Goal: Transaction & Acquisition: Obtain resource

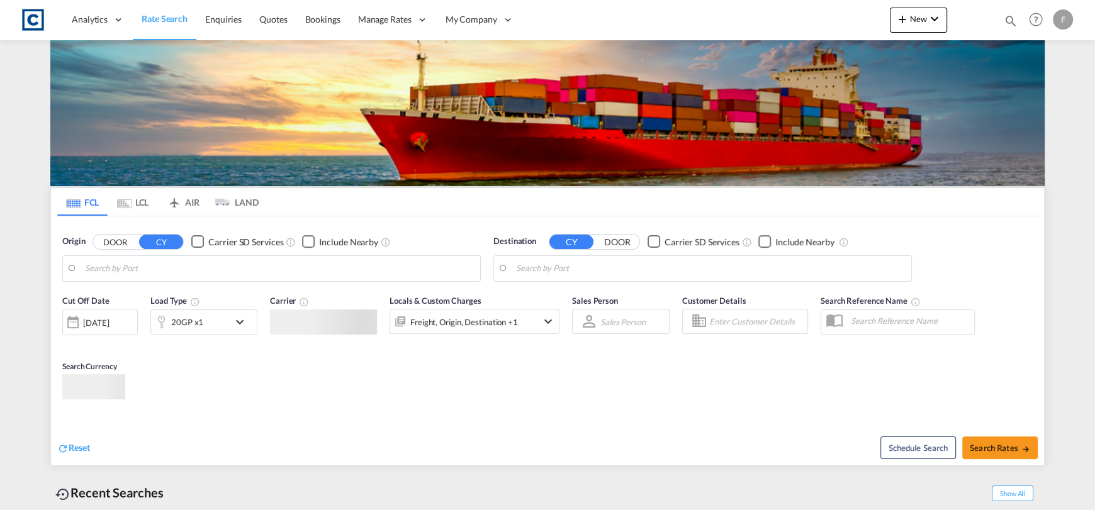
type input "GB-CM6, [GEOGRAPHIC_DATA]"
type input "[GEOGRAPHIC_DATA], PKKHI"
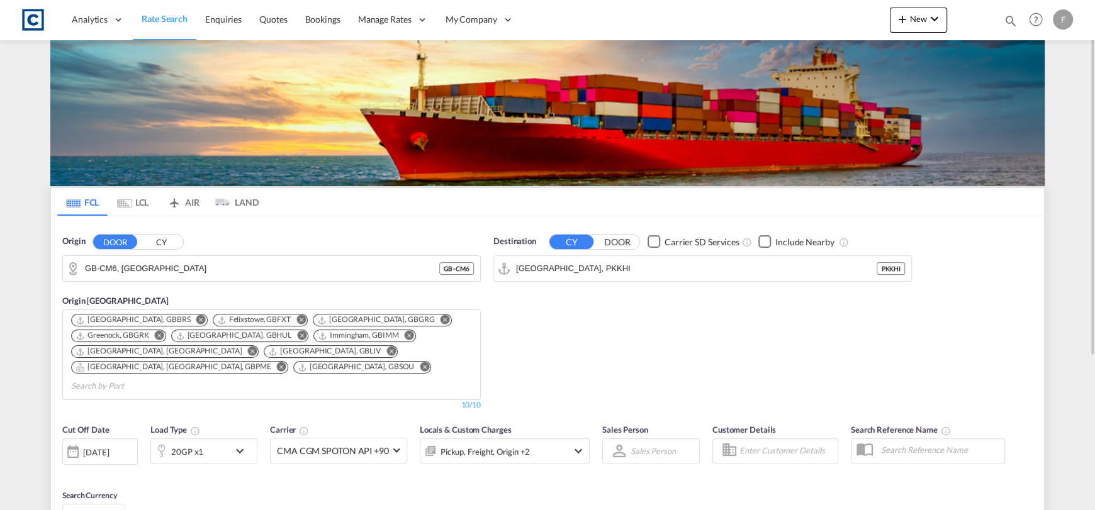
click at [171, 240] on button "CY" at bounding box center [161, 242] width 44 height 14
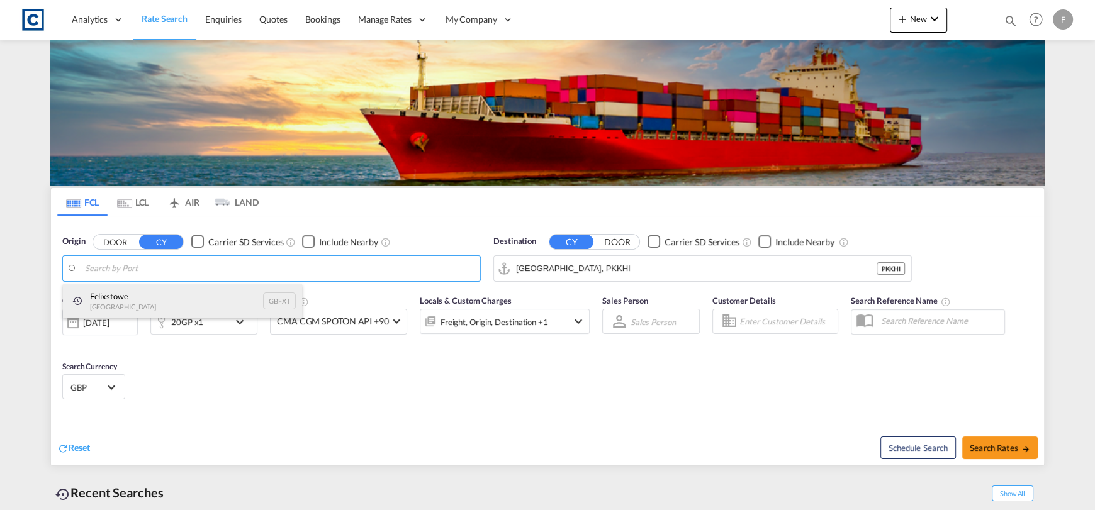
click at [132, 286] on div "Felixstowe [GEOGRAPHIC_DATA] GBFXT" at bounding box center [182, 301] width 239 height 34
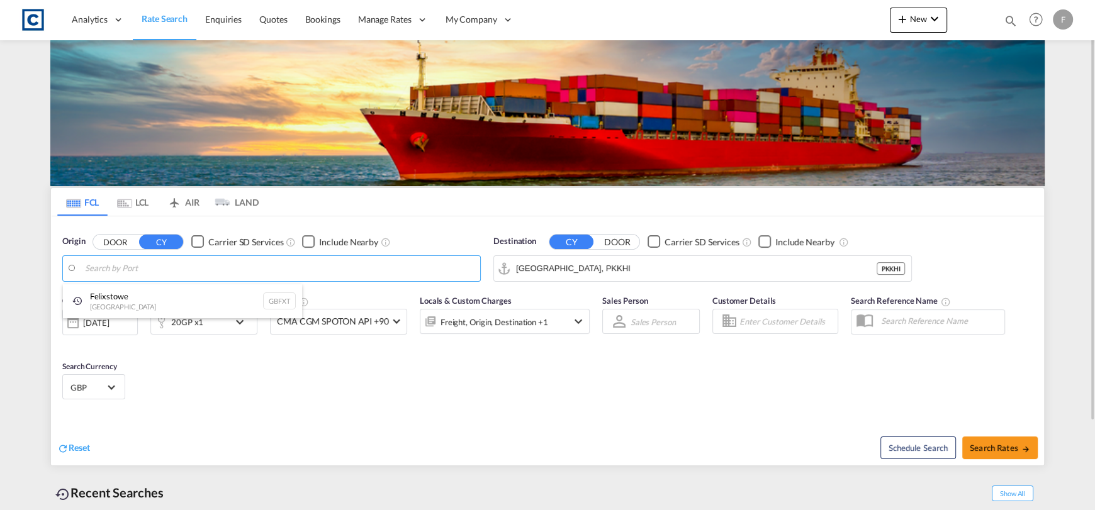
type input "Felixstowe, GBFXT"
click at [612, 268] on input "[GEOGRAPHIC_DATA], PKKHI" at bounding box center [710, 268] width 389 height 19
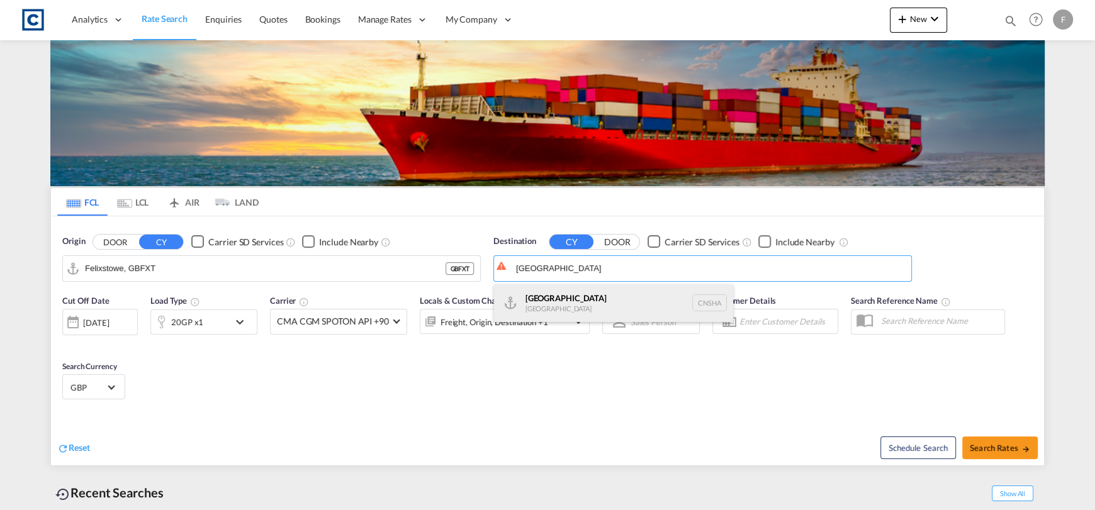
click at [589, 299] on div "Shanghai [GEOGRAPHIC_DATA] [GEOGRAPHIC_DATA]" at bounding box center [613, 303] width 239 height 38
type input "[GEOGRAPHIC_DATA], [GEOGRAPHIC_DATA]"
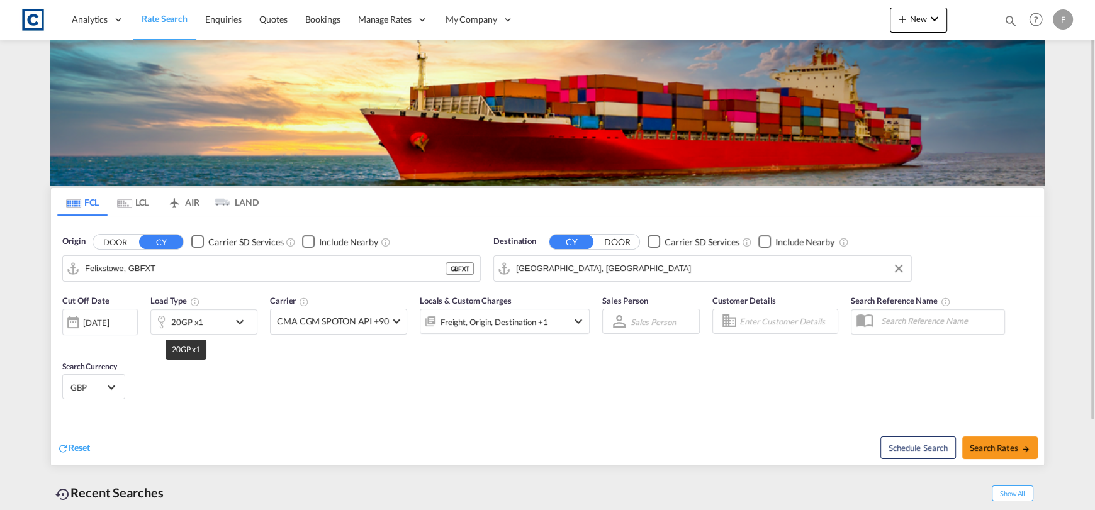
click at [199, 323] on div "20GP x1" at bounding box center [187, 322] width 32 height 18
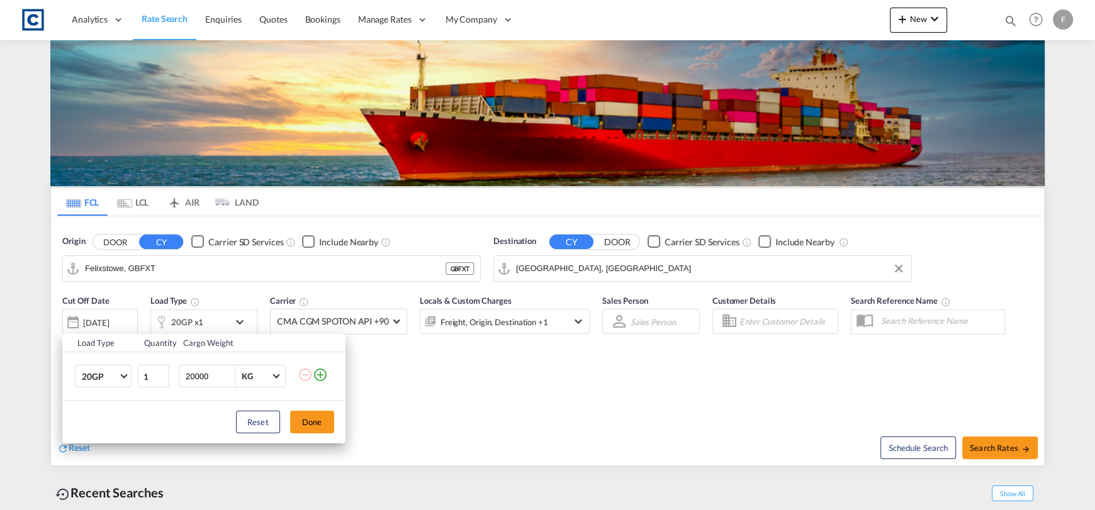
click at [320, 378] on md-icon "icon-plus-circle-outline" at bounding box center [320, 374] width 15 height 15
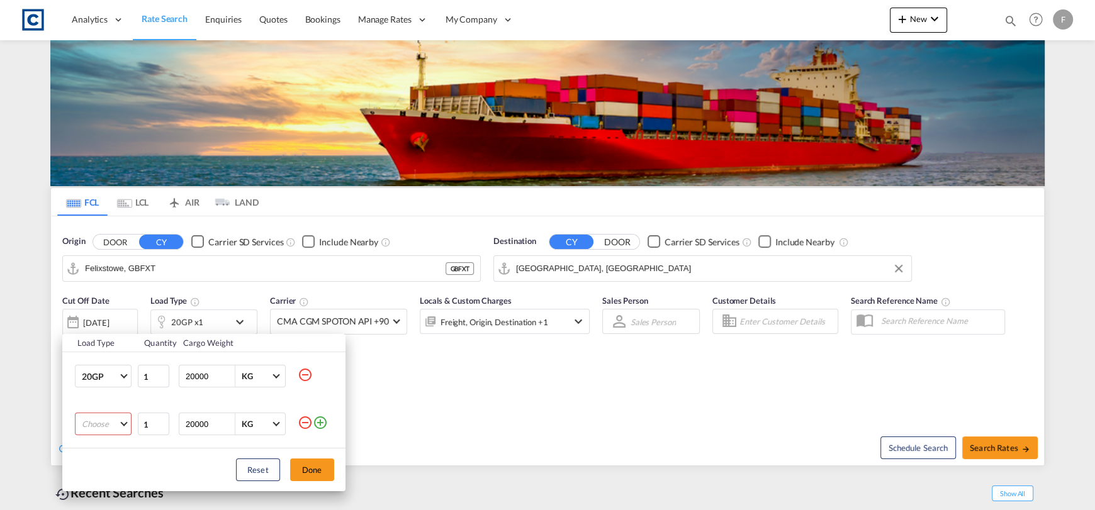
click at [103, 414] on md-select "Choose 20GP 40GP 40HC 45HC 20RE 40RE 40HR 20OT 40OT 20FR 40FR 40NR 20NR 45S 20T…" at bounding box center [103, 424] width 57 height 23
click at [126, 412] on md-option "40HC" at bounding box center [114, 418] width 86 height 30
click at [306, 464] on button "Done" at bounding box center [312, 470] width 44 height 23
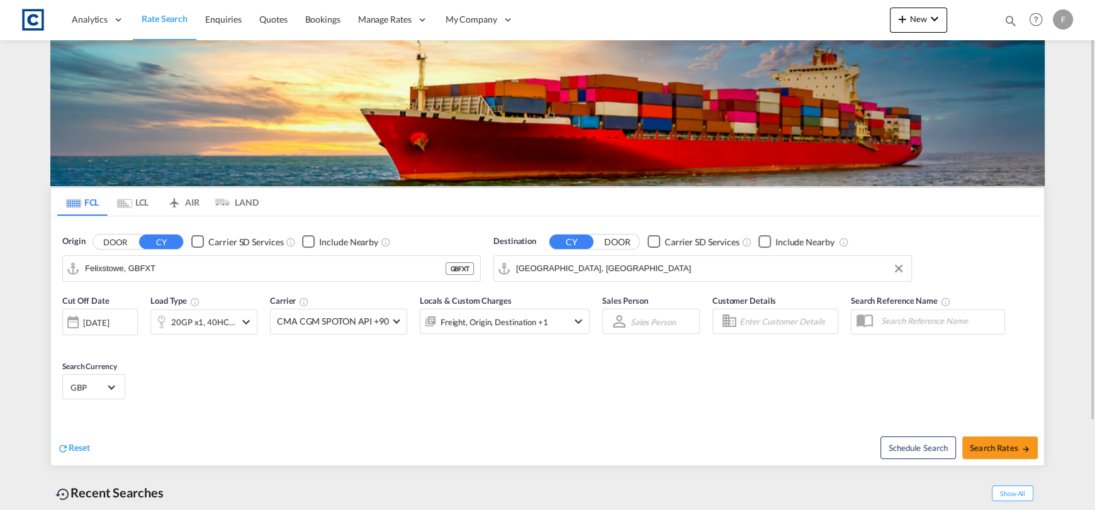
click at [111, 328] on div "[DATE]" at bounding box center [100, 322] width 76 height 26
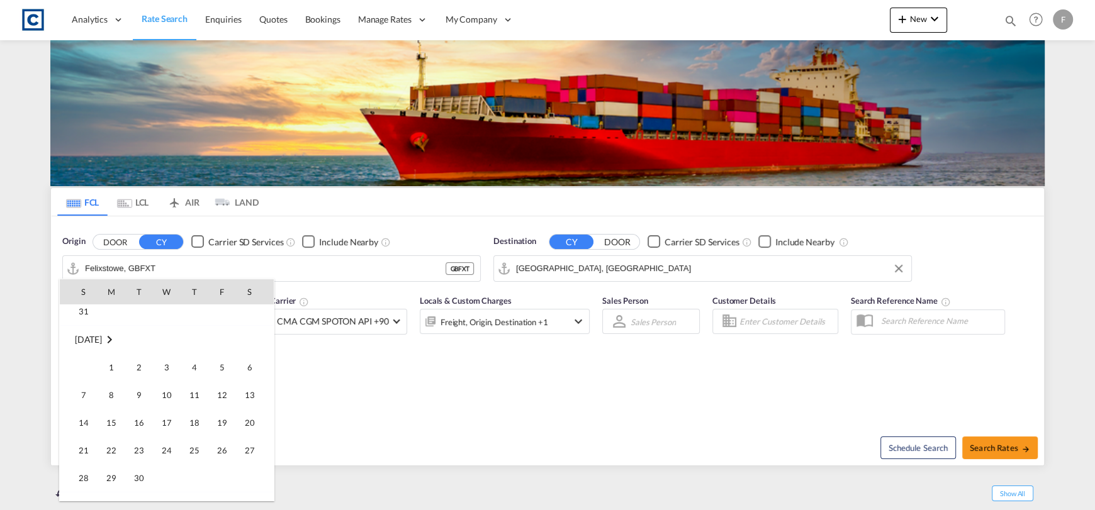
scroll to position [126, 0]
click at [110, 376] on span "1" at bounding box center [111, 387] width 25 height 25
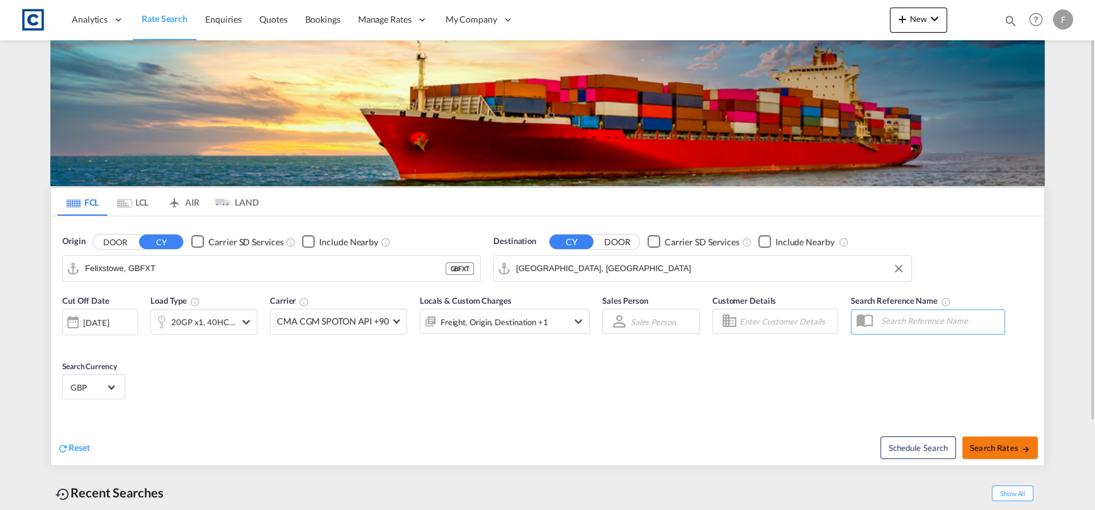
click at [1009, 446] on span "Search Rates" at bounding box center [1000, 448] width 60 height 10
type input "GBFXT to CNSHA / [DATE]"
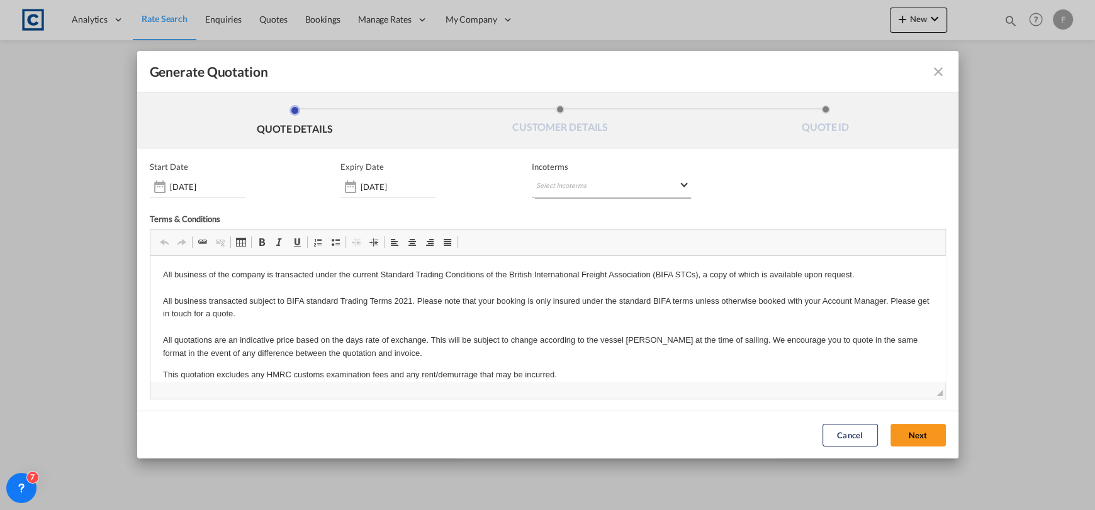
click at [601, 193] on md-select "Select Incoterms CPT - import Carrier Paid to FOB - import Free on Board DDP - …" at bounding box center [611, 187] width 159 height 23
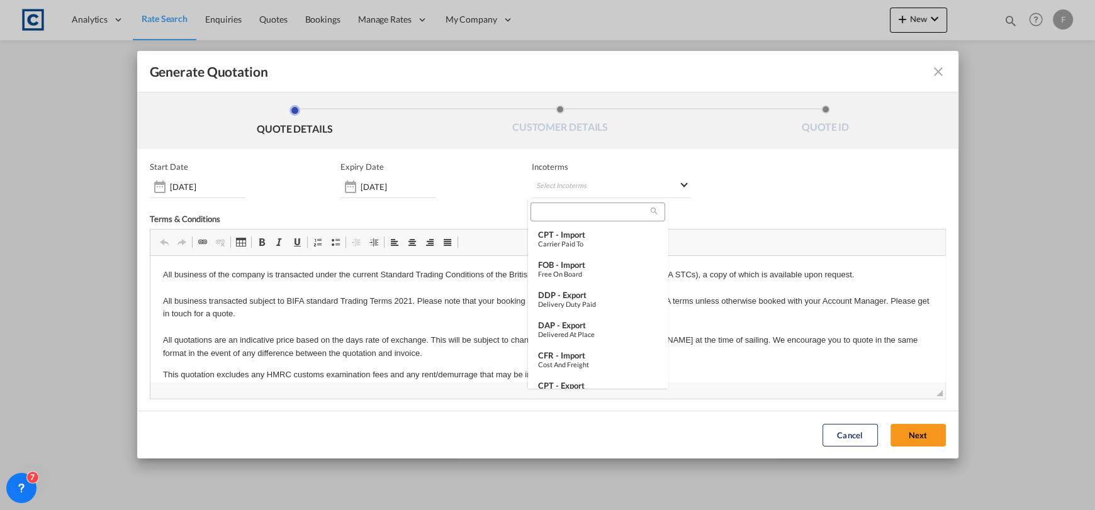
click at [593, 219] on div at bounding box center [597, 212] width 134 height 19
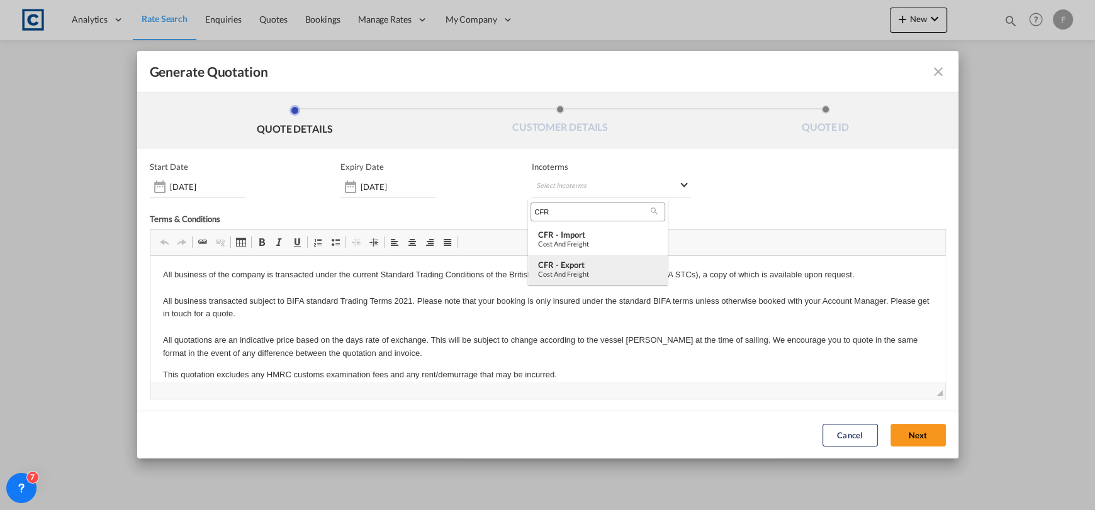
type input "CFR"
click at [598, 262] on div "CFR - export" at bounding box center [598, 265] width 120 height 10
click at [899, 431] on button "Next" at bounding box center [917, 435] width 55 height 23
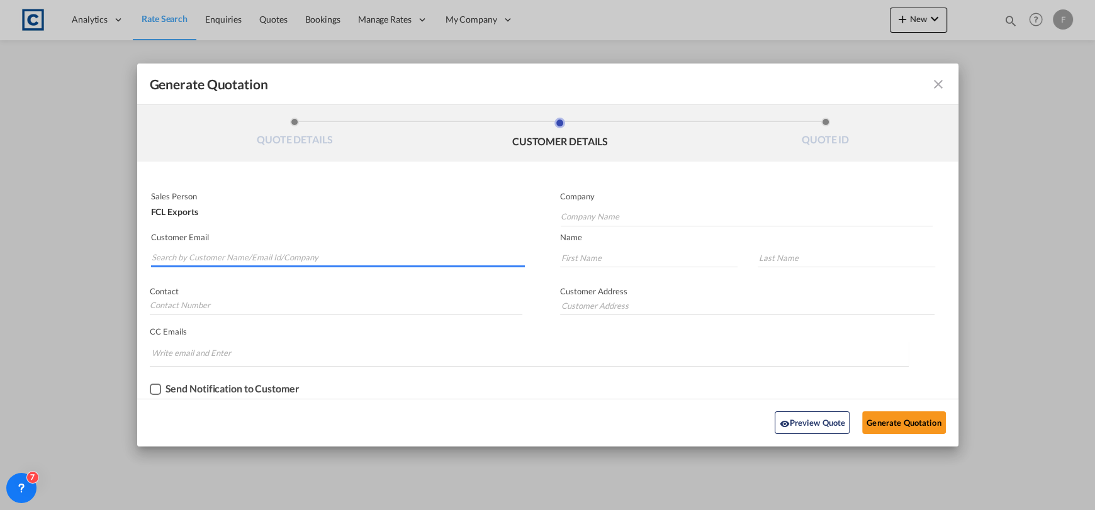
click at [268, 256] on input "Search by Customer Name/Email Id/Company" at bounding box center [339, 258] width 374 height 19
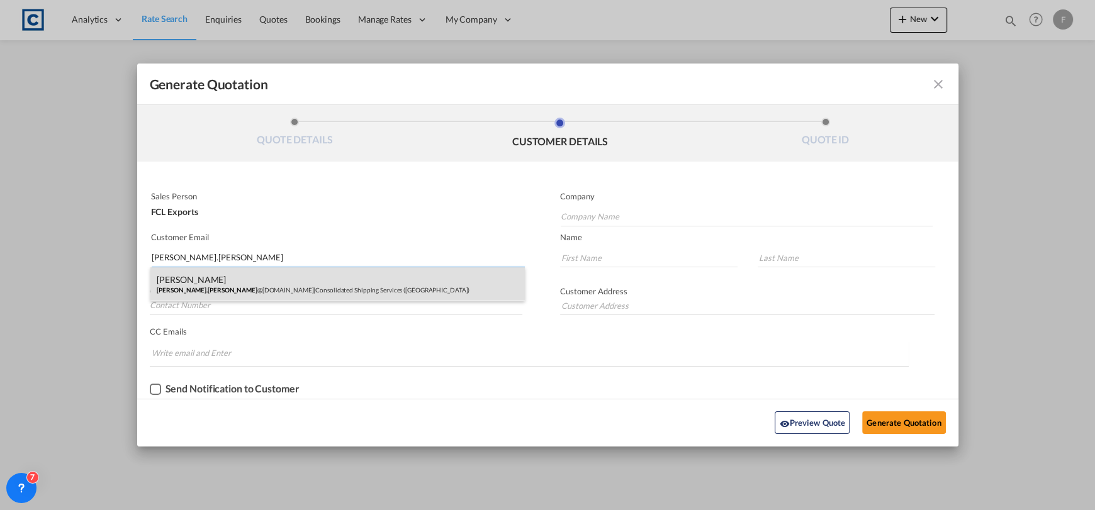
type input "[PERSON_NAME].[PERSON_NAME]"
click at [278, 279] on div "[PERSON_NAME].[PERSON_NAME] @[DOMAIN_NAME] | Consolidated Shipping Services ([G…" at bounding box center [337, 284] width 374 height 34
type input "Consolidated Shipping Services ([GEOGRAPHIC_DATA])"
type input "[PERSON_NAME][EMAIL_ADDRESS][PERSON_NAME][DOMAIN_NAME]"
type input "[PERSON_NAME]"
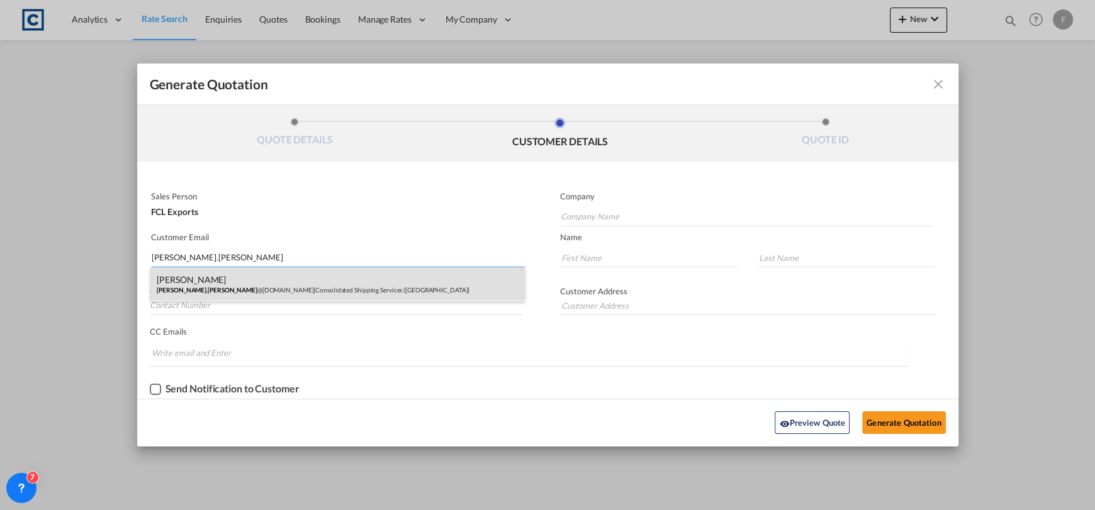
type input "[PERSON_NAME]"
type input "[GEOGRAPHIC_DATA]"
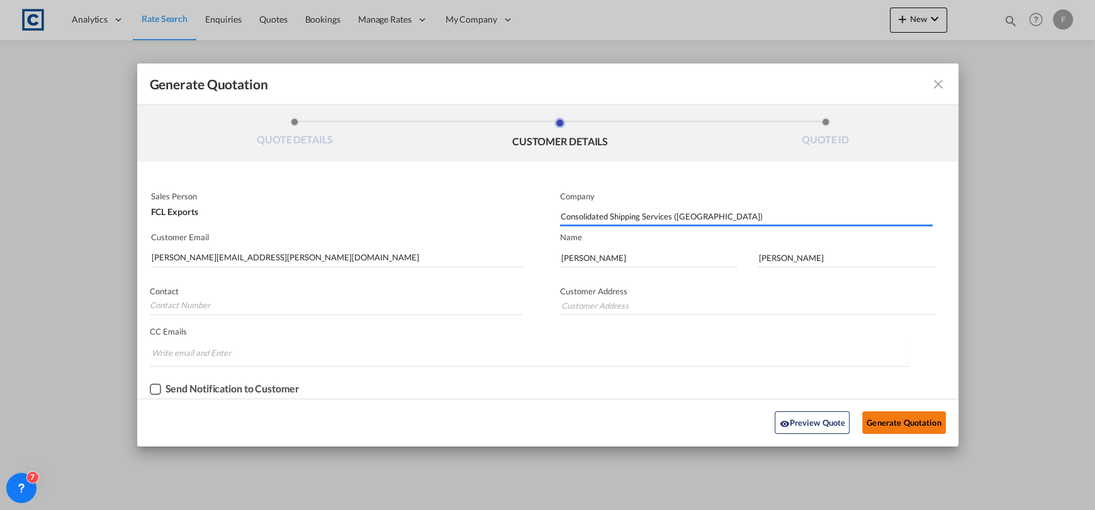
click at [899, 418] on button "Generate Quotation" at bounding box center [903, 423] width 83 height 23
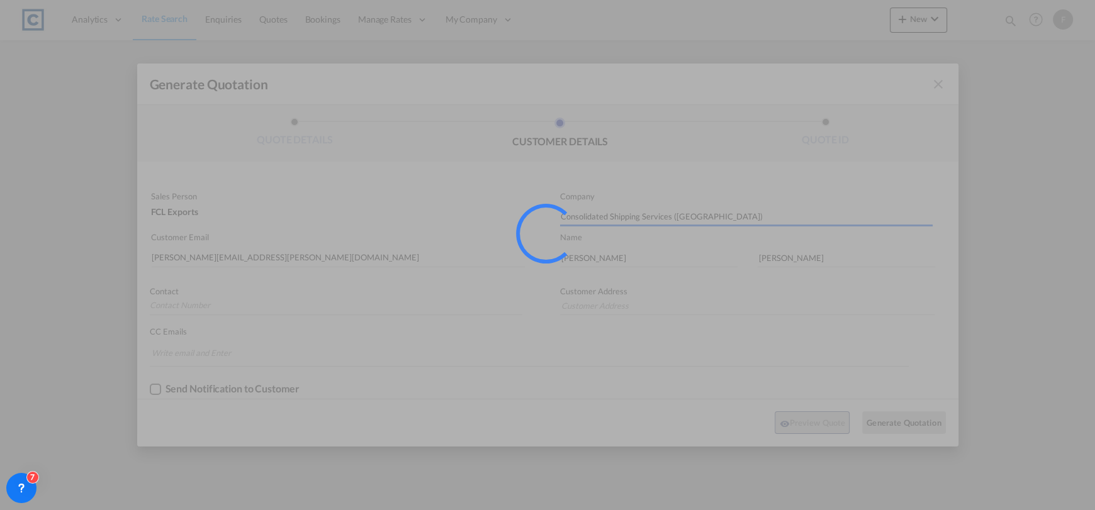
type input "[GEOGRAPHIC_DATA]"
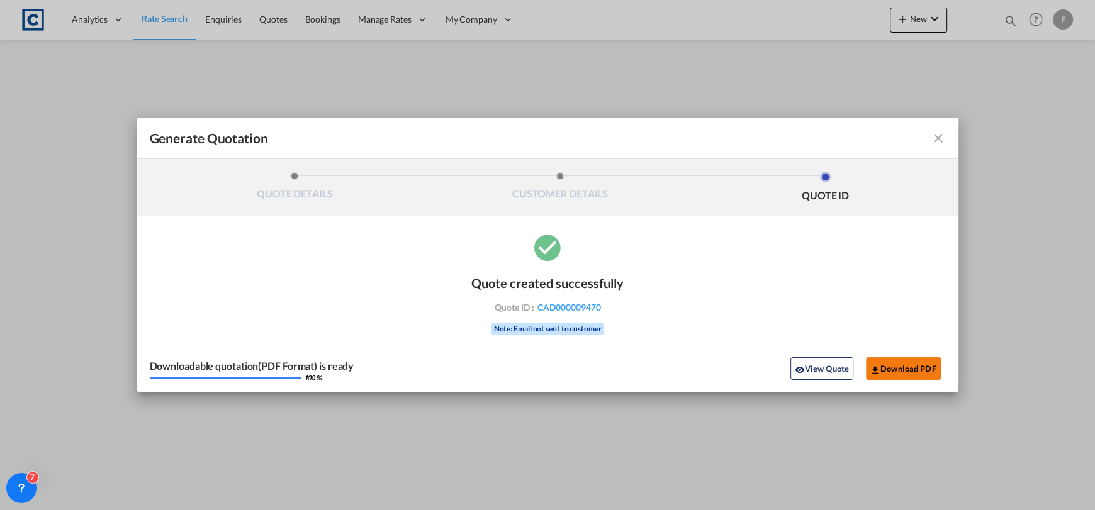
click at [880, 374] on button "Download PDF" at bounding box center [903, 368] width 75 height 23
